Goal: Complete application form

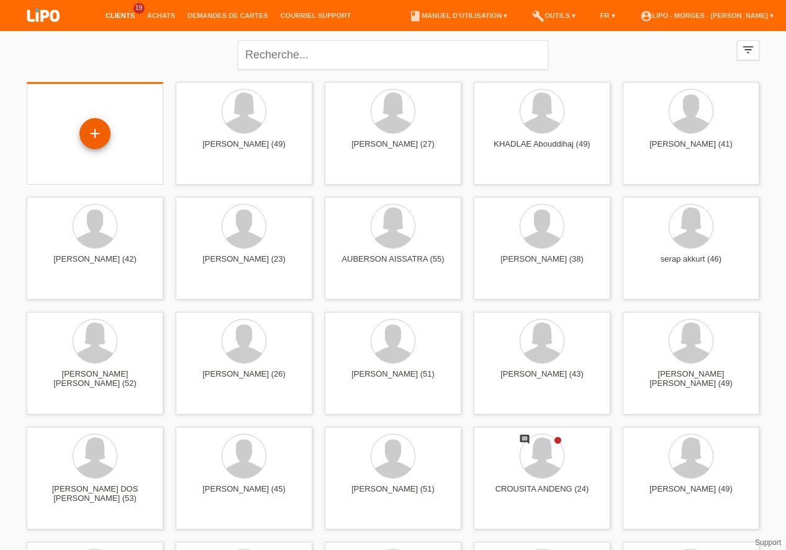
click at [94, 135] on div "+" at bounding box center [95, 133] width 31 height 31
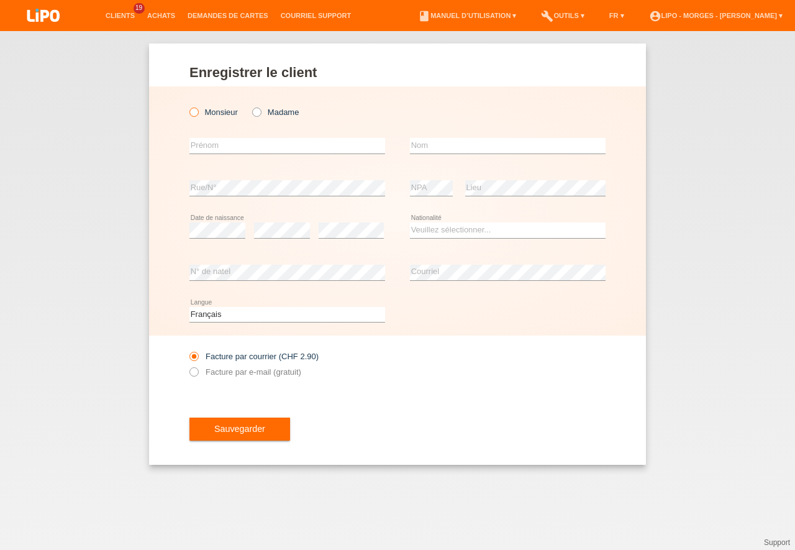
click at [188, 106] on icon at bounding box center [188, 106] width 0 height 0
click at [195, 113] on input "Monsieur" at bounding box center [193, 111] width 8 height 8
radio input "true"
click at [250, 106] on icon at bounding box center [250, 106] width 0 height 0
click at [256, 113] on input "Madame" at bounding box center [256, 111] width 8 height 8
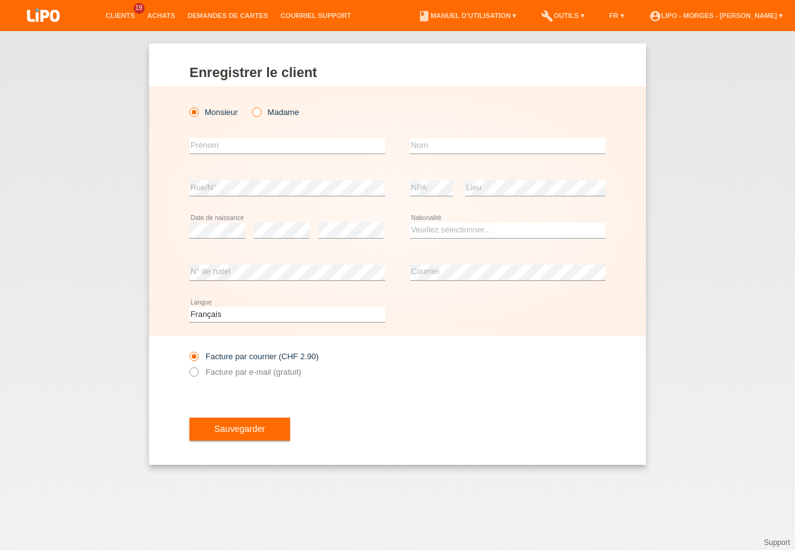
radio input "true"
click at [216, 150] on input "text" at bounding box center [287, 146] width 196 height 16
type input "[PERSON_NAME]"
click at [441, 152] on input "text" at bounding box center [508, 146] width 196 height 16
type input "stauffer"
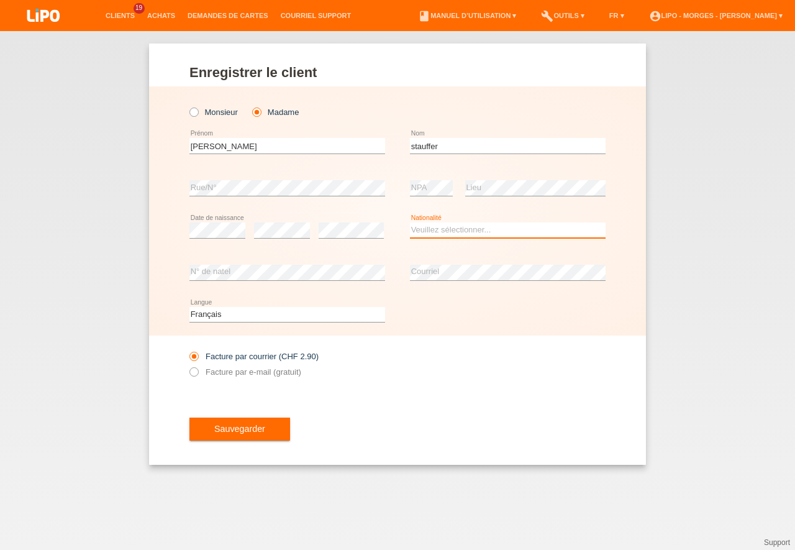
click at [410, 222] on select "Veuillez sélectionner... Suisse Allemagne Autriche Liechtenstein ------------ A…" at bounding box center [508, 229] width 196 height 15
select select "CH"
click at [0, 0] on option "Suisse" at bounding box center [0, 0] width 0 height 0
click at [194, 378] on input "Facture par e-mail (gratuit)" at bounding box center [193, 375] width 8 height 16
radio input "true"
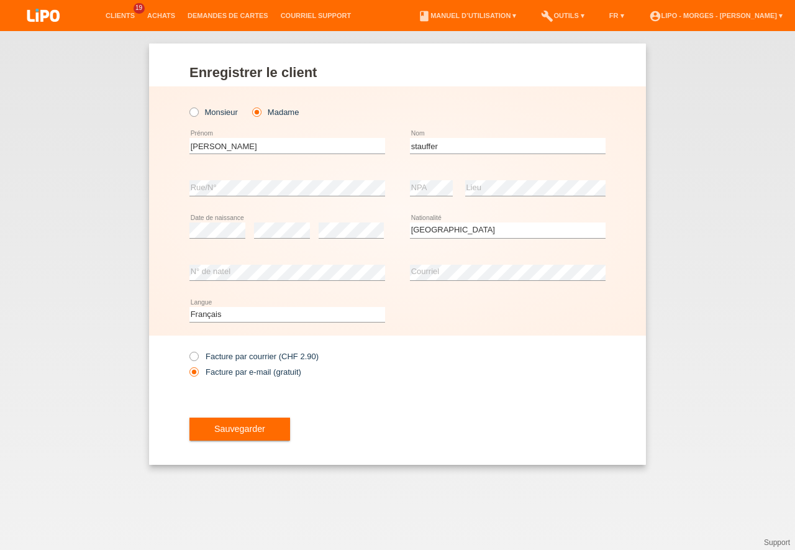
click at [216, 424] on span "Sauvegarder" at bounding box center [239, 429] width 51 height 10
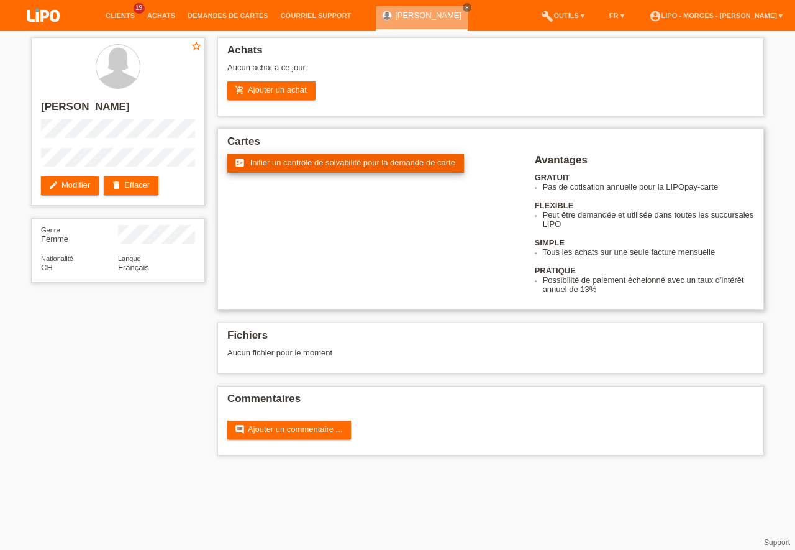
click at [316, 163] on span "Initier un contrôle de solvabilité pour la demande de carte" at bounding box center [352, 162] width 205 height 9
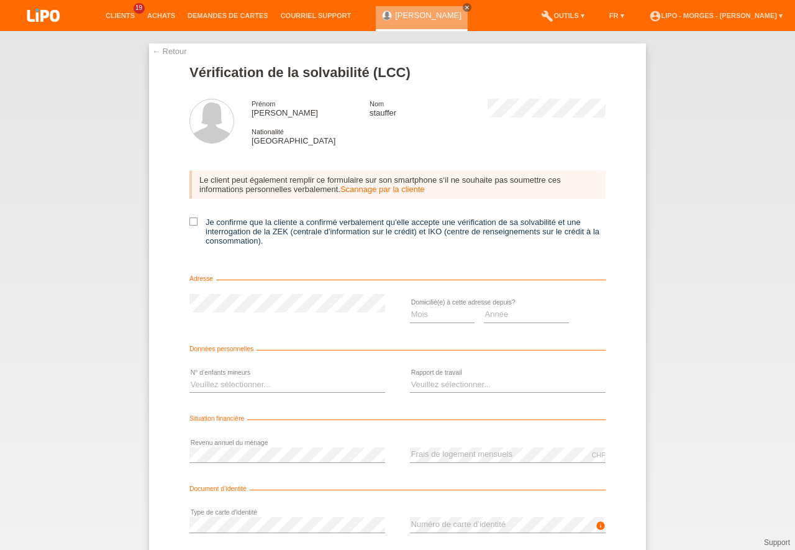
click at [181, 222] on div "← Retour Vérification de la solvabilité (LCC) Prénom christine Nom stauffer Nat…" at bounding box center [397, 330] width 497 height 575
click at [191, 222] on icon at bounding box center [193, 221] width 8 height 8
click at [191, 222] on input "Je confirme que la cliente a confirmé verbalement qu'elle accepte une vérificat…" at bounding box center [193, 221] width 8 height 8
checkbox input "true"
click at [410, 307] on select "Mois 01 02 03 04 05 06 07 08 09 10" at bounding box center [442, 314] width 65 height 15
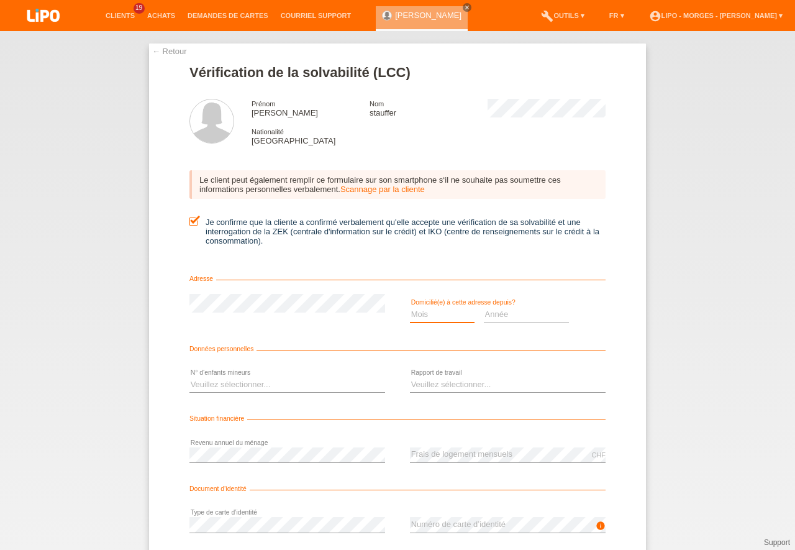
select select "09"
click at [0, 0] on option "09" at bounding box center [0, 0] width 0 height 0
click at [484, 307] on select "Année 2025 2024 2023 2022 2021 2020 2019 2018 2017 2016 2015 2014 2013 2012 201…" at bounding box center [527, 314] width 86 height 15
select select "2024"
click at [0, 0] on option "2024" at bounding box center [0, 0] width 0 height 0
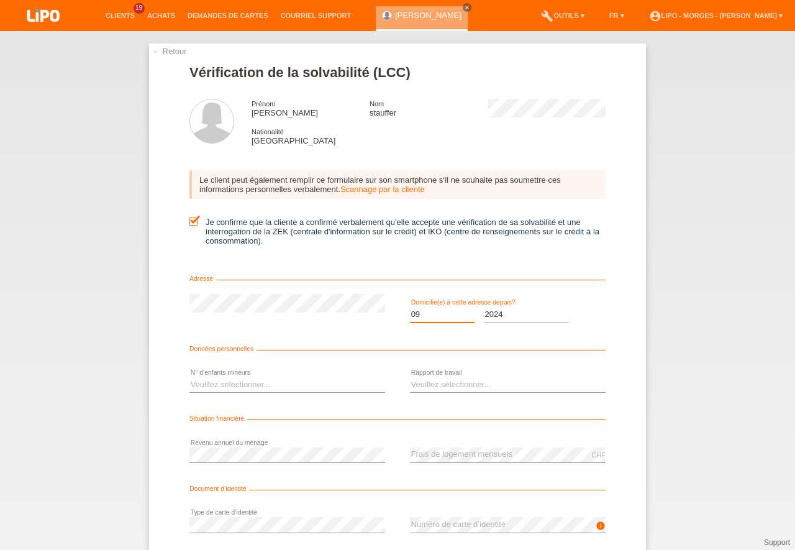
click at [410, 307] on select "Mois 01 02 03 04 05 06 07 08 09 10" at bounding box center [442, 314] width 65 height 15
select select "07"
click at [0, 0] on option "07" at bounding box center [0, 0] width 0 height 0
click at [189, 377] on select "Veuillez sélectionner... 0 1 2 3 4 5 6 7 8 9" at bounding box center [287, 384] width 196 height 15
select select "0"
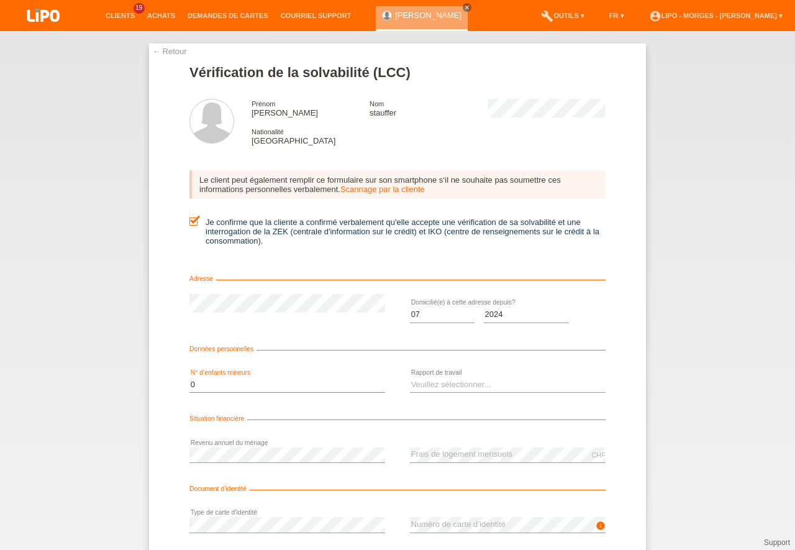
click at [0, 0] on option "0" at bounding box center [0, 0] width 0 height 0
click at [410, 377] on select "Veuillez sélectionner... A durée indéterminée A durée déterminée Apprenti/étudi…" at bounding box center [508, 384] width 196 height 15
select select "UNLIMITED"
click at [0, 0] on option "A durée indéterminée" at bounding box center [0, 0] width 0 height 0
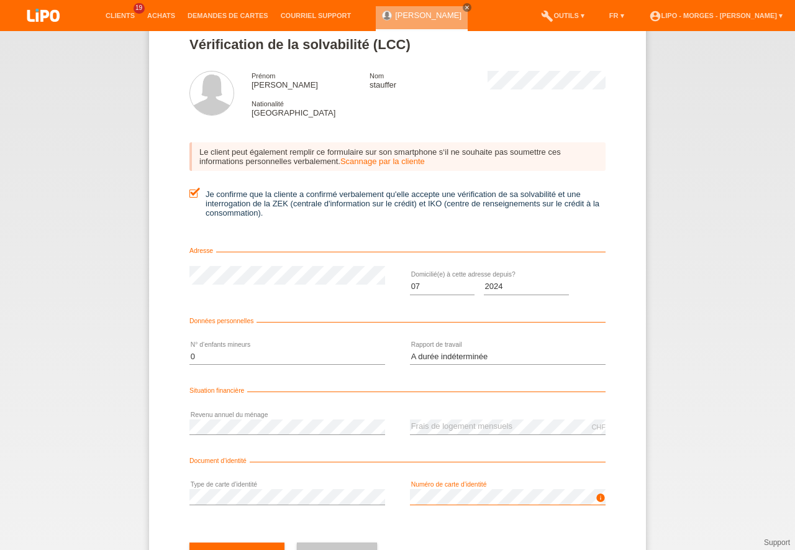
scroll to position [56, 0]
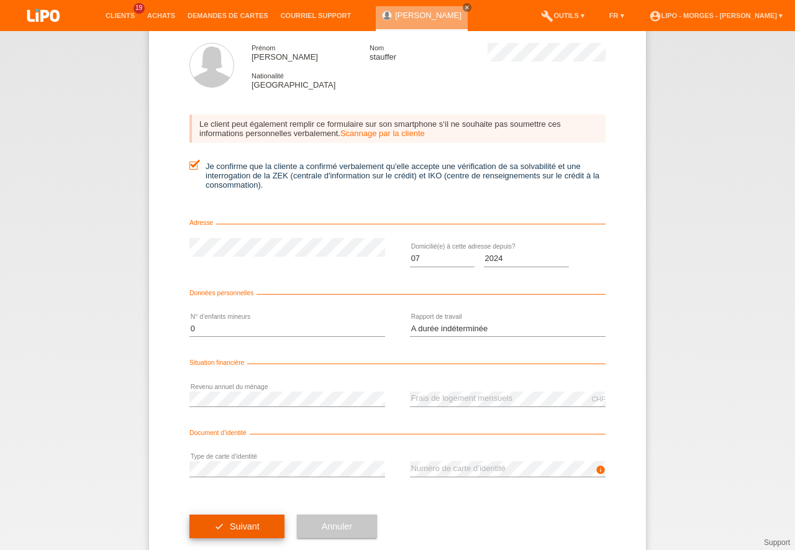
click at [230, 521] on button "check Suivant" at bounding box center [236, 526] width 95 height 24
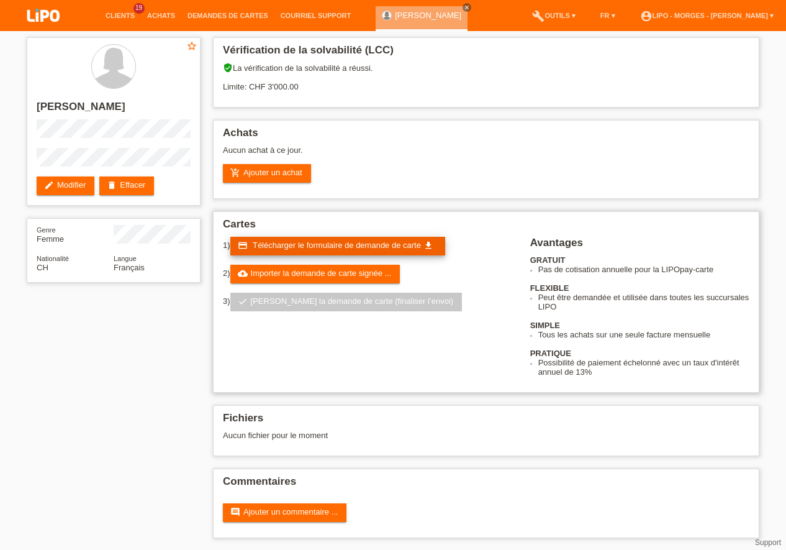
click at [311, 245] on span "Télécharger le formulaire de demande de carte" at bounding box center [337, 244] width 168 height 9
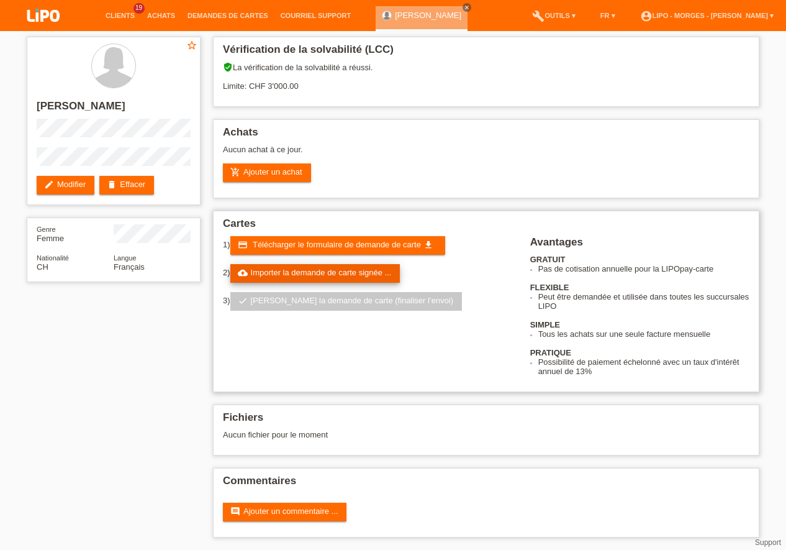
click at [380, 268] on link "cloud_upload Importer la demande de carte signée ..." at bounding box center [315, 273] width 170 height 19
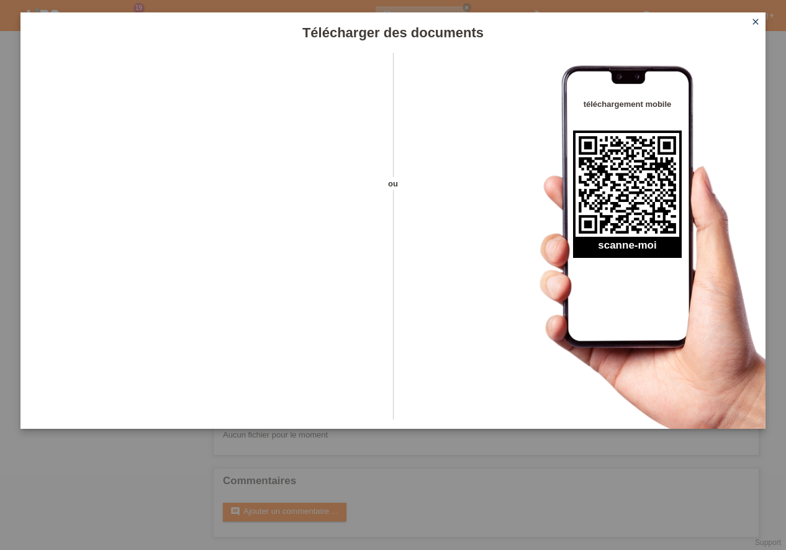
click at [757, 22] on icon "close" at bounding box center [756, 22] width 10 height 10
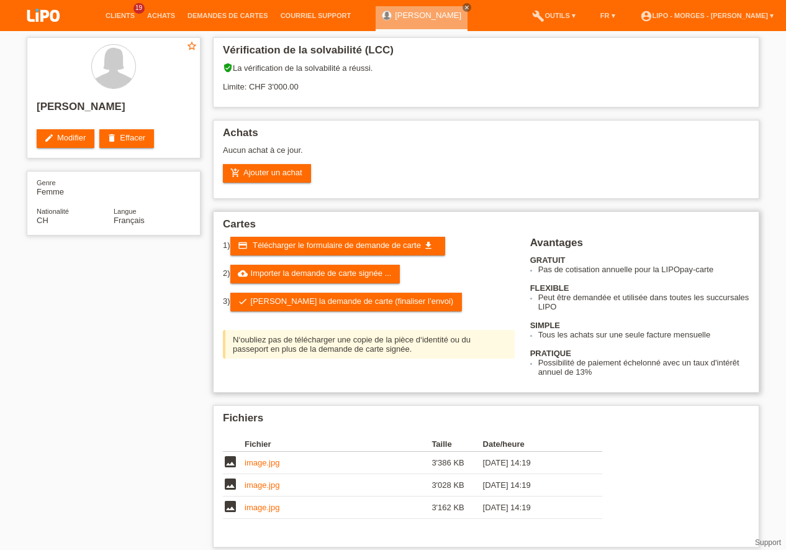
scroll to position [1, 0]
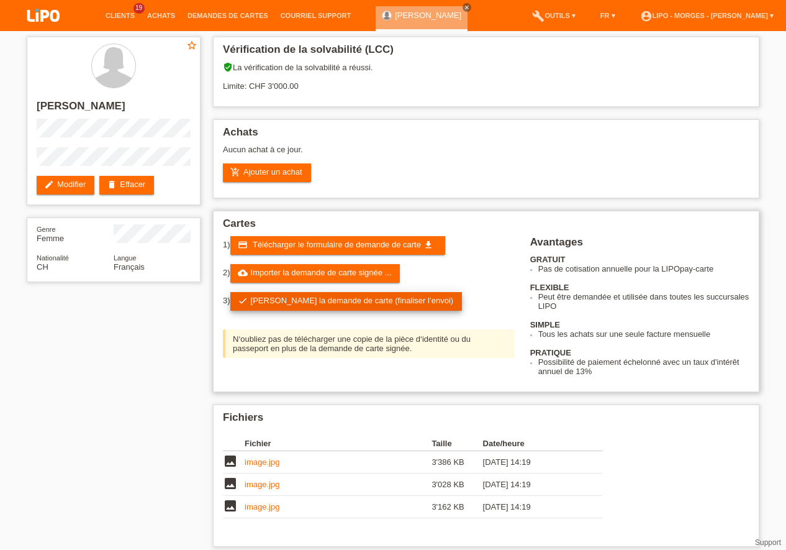
click at [352, 301] on link "check Soumettre la demande de carte (finaliser l’envoi)" at bounding box center [346, 301] width 232 height 19
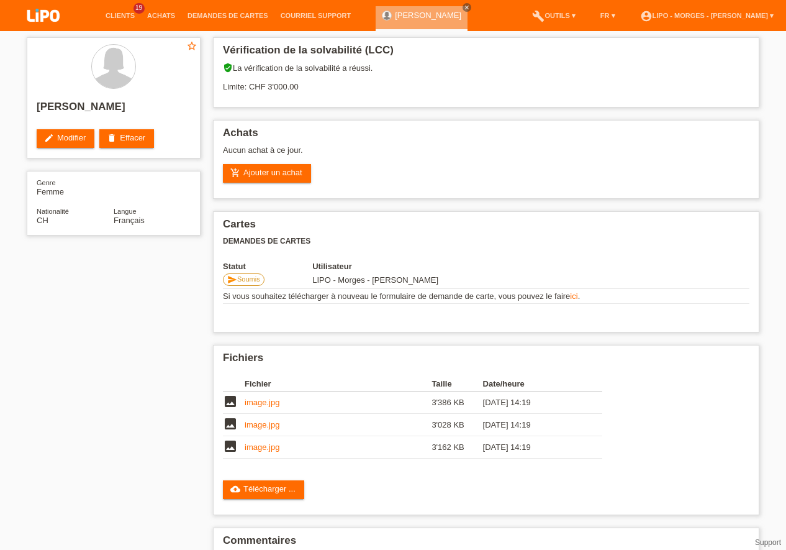
scroll to position [1, 0]
